Goal: Task Accomplishment & Management: Complete application form

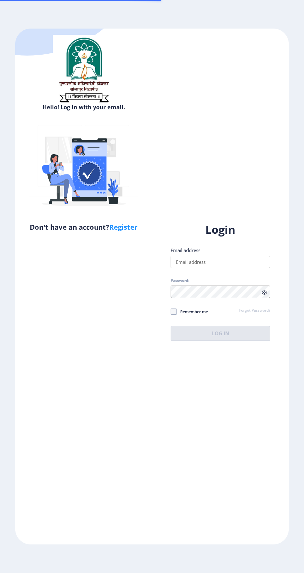
click at [207, 268] on input "Email address:" at bounding box center [221, 262] width 100 height 12
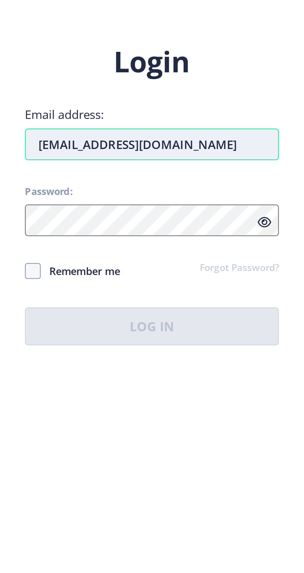
type input "[EMAIL_ADDRESS][DOMAIN_NAME]"
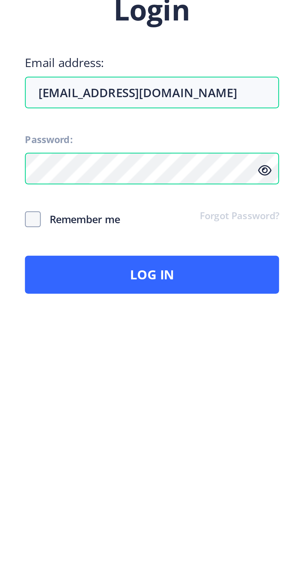
click at [200, 315] on span "Remember me" at bounding box center [192, 311] width 31 height 7
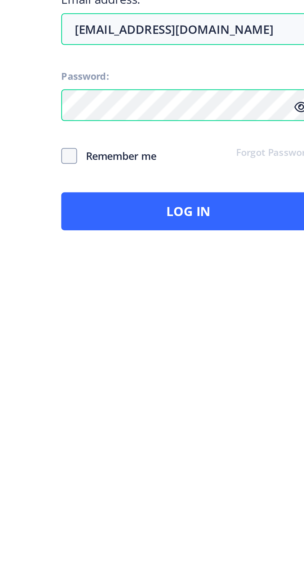
click at [201, 315] on span "Remember me" at bounding box center [192, 311] width 31 height 7
click at [196, 315] on span "Remember me" at bounding box center [192, 311] width 31 height 7
click at [171, 312] on input "Remember me" at bounding box center [171, 311] width 0 height 0
checkbox input "true"
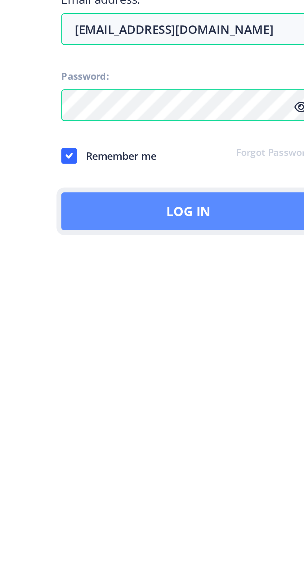
click at [204, 341] on button "Log In" at bounding box center [221, 333] width 100 height 15
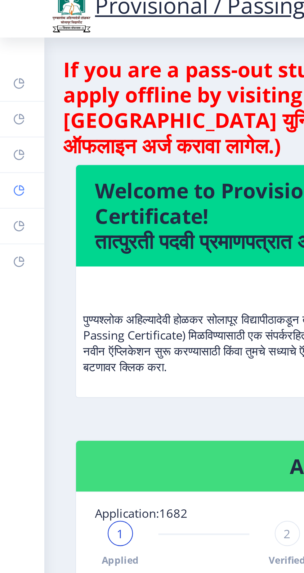
click at [10, 86] on rect at bounding box center [7, 83] width 5 height 5
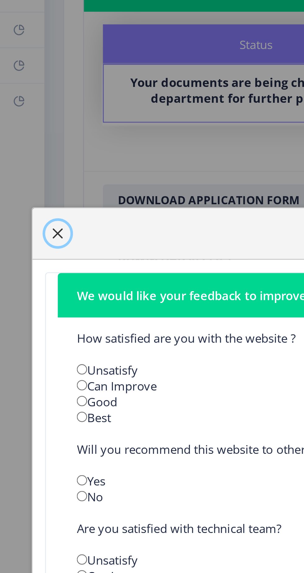
click at [25, 166] on span "button" at bounding box center [22, 163] width 5 height 5
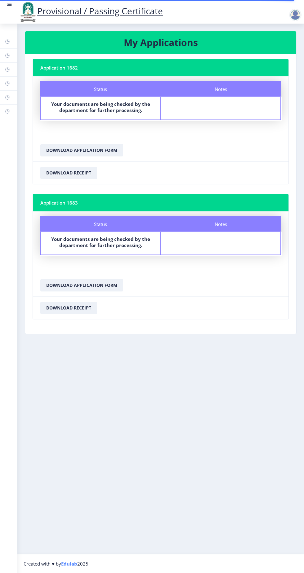
click at [302, 21] on div at bounding box center [295, 15] width 12 height 12
click at [278, 51] on span "Log out" at bounding box center [280, 48] width 40 height 7
